Goal: Task Accomplishment & Management: Complete application form

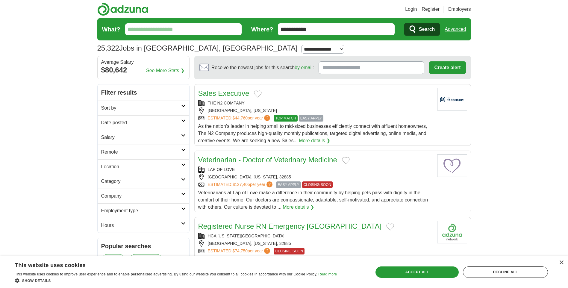
click at [173, 211] on h2 "Employment type" at bounding box center [141, 210] width 80 height 7
click at [141, 224] on li "Permanent (1,465)" at bounding box center [143, 225] width 84 height 7
click at [122, 223] on link "Permanent" at bounding box center [112, 225] width 23 height 5
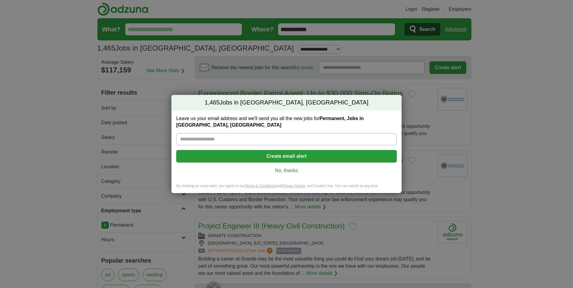
click at [239, 133] on input "Leave us your email address and we'll send you all the new jobs for Permanent, …" at bounding box center [286, 139] width 220 height 12
type input "**********"
click at [300, 152] on button "Create email alert" at bounding box center [286, 156] width 220 height 13
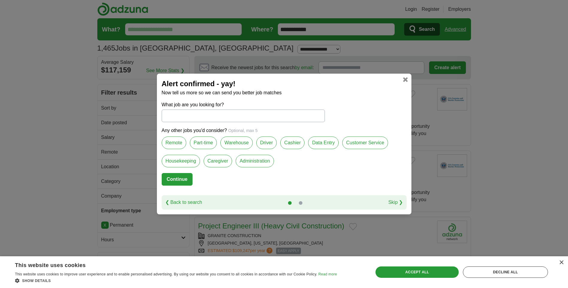
click at [173, 144] on label "Remote" at bounding box center [174, 143] width 25 height 13
click at [202, 143] on label "Part-time" at bounding box center [203, 143] width 27 height 13
click at [252, 162] on label "Administration" at bounding box center [255, 161] width 38 height 13
click at [180, 178] on button "Continue" at bounding box center [177, 179] width 31 height 13
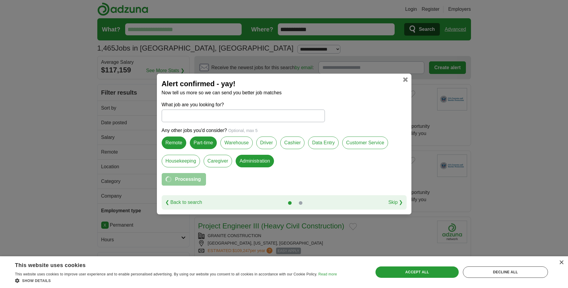
select select "*"
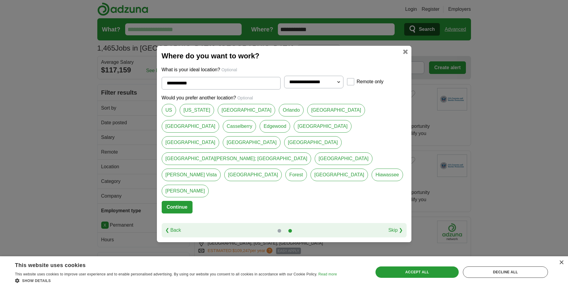
click at [282, 169] on link "[GEOGRAPHIC_DATA]" at bounding box center [253, 175] width 58 height 13
click at [315, 161] on link "Azalea Park" at bounding box center [344, 158] width 58 height 13
click at [282, 169] on link "[GEOGRAPHIC_DATA]" at bounding box center [253, 175] width 58 height 13
type input "**********"
click at [178, 201] on button "Continue" at bounding box center [177, 207] width 31 height 13
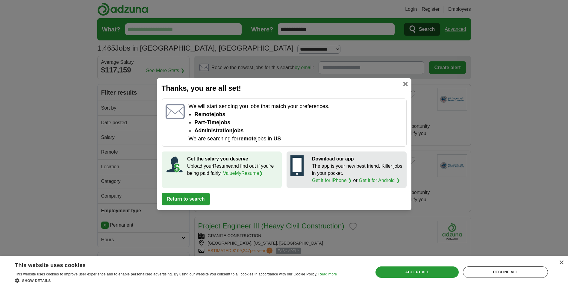
click at [405, 85] on link at bounding box center [405, 84] width 5 height 5
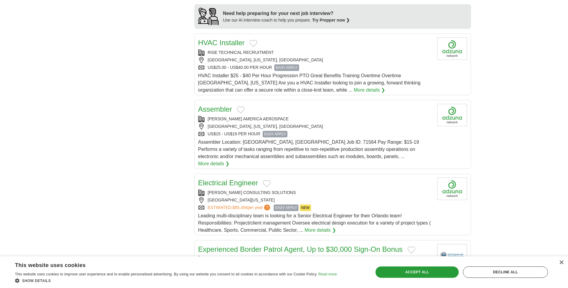
scroll to position [509, 0]
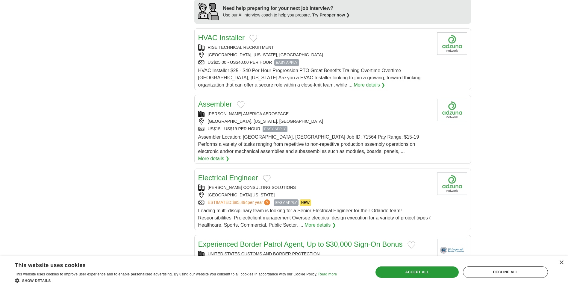
click at [230, 155] on link "More details ❯" at bounding box center [213, 158] width 31 height 7
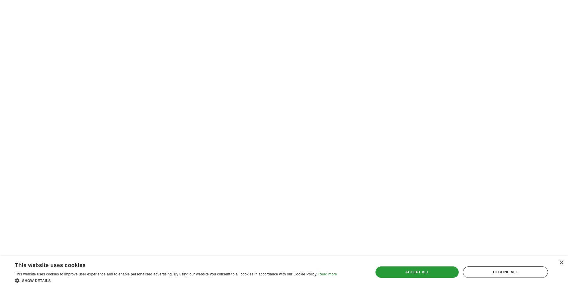
scroll to position [989, 0]
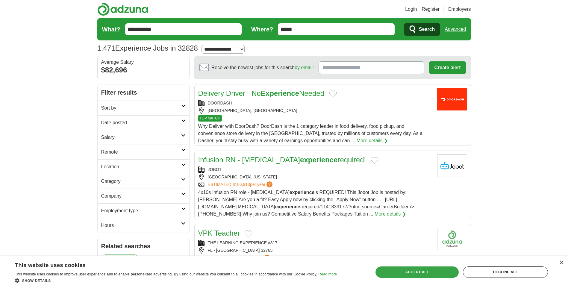
click at [426, 276] on div "Accept all" at bounding box center [417, 272] width 83 height 11
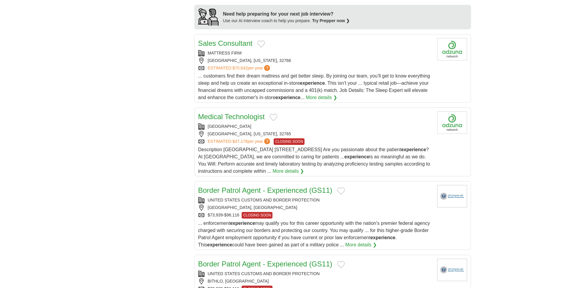
scroll to position [539, 0]
click at [304, 174] on link "More details ❯" at bounding box center [288, 170] width 31 height 7
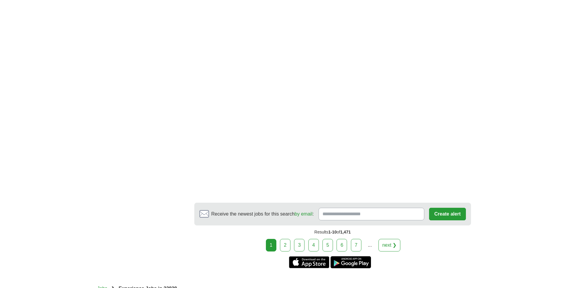
scroll to position [1078, 0]
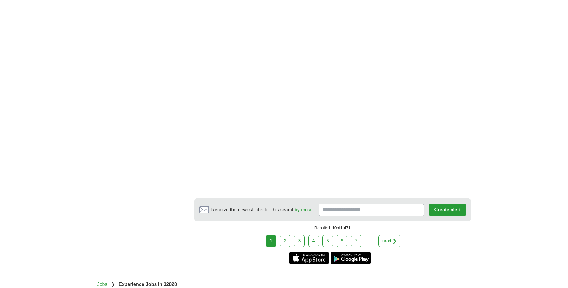
click at [290, 246] on link "2" at bounding box center [285, 241] width 10 height 13
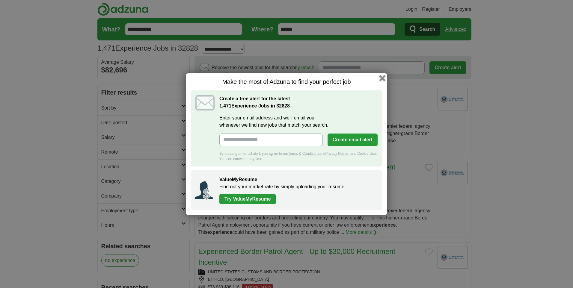
click at [383, 77] on button "button" at bounding box center [382, 78] width 7 height 7
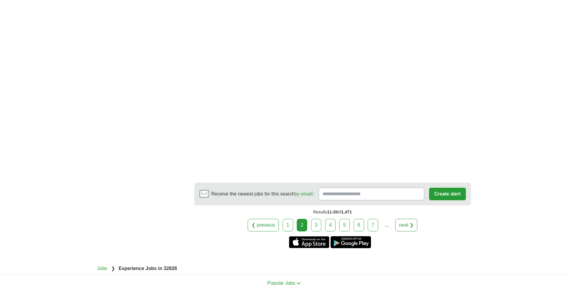
scroll to position [1108, 0]
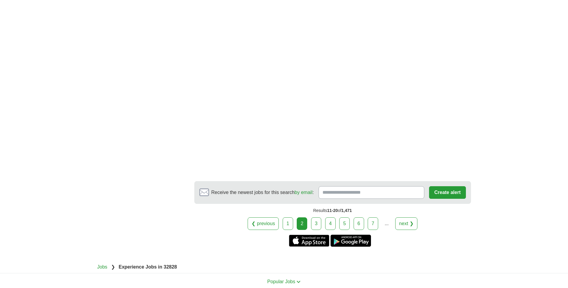
click at [318, 226] on link "3" at bounding box center [316, 223] width 10 height 13
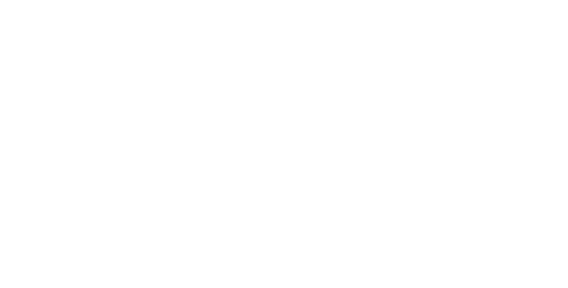
scroll to position [929, 0]
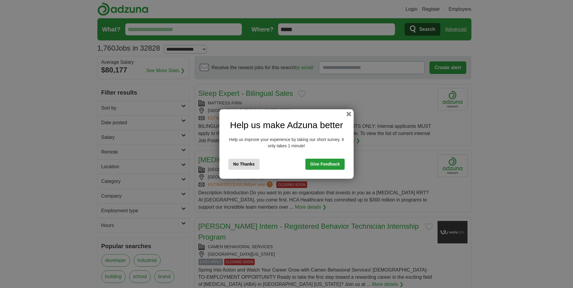
click at [254, 165] on button "No Thanks" at bounding box center [243, 164] width 31 height 11
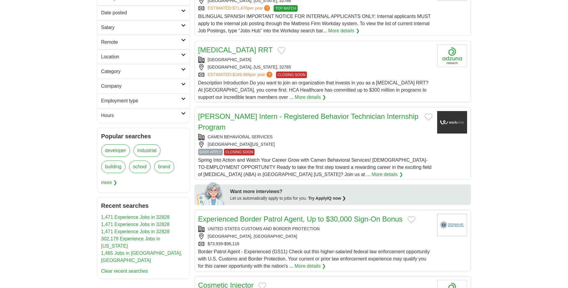
scroll to position [120, 0]
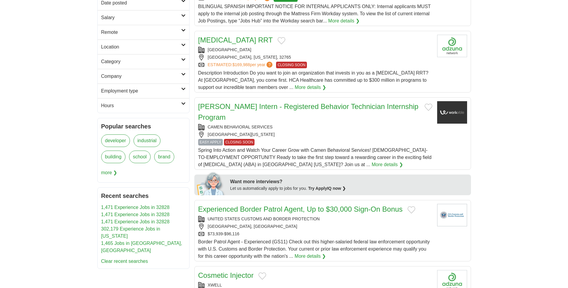
click at [252, 40] on link "[MEDICAL_DATA] RRT" at bounding box center [235, 40] width 75 height 8
